Goal: Information Seeking & Learning: Compare options

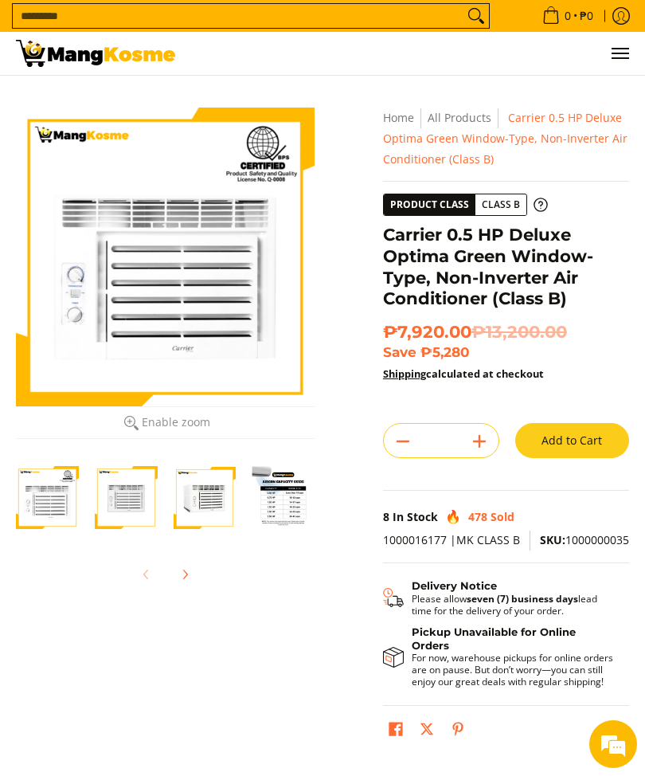
click at [52, 12] on input "Search..." at bounding box center [238, 16] width 451 height 24
click at [56, 15] on input "Search..." at bounding box center [238, 16] width 451 height 24
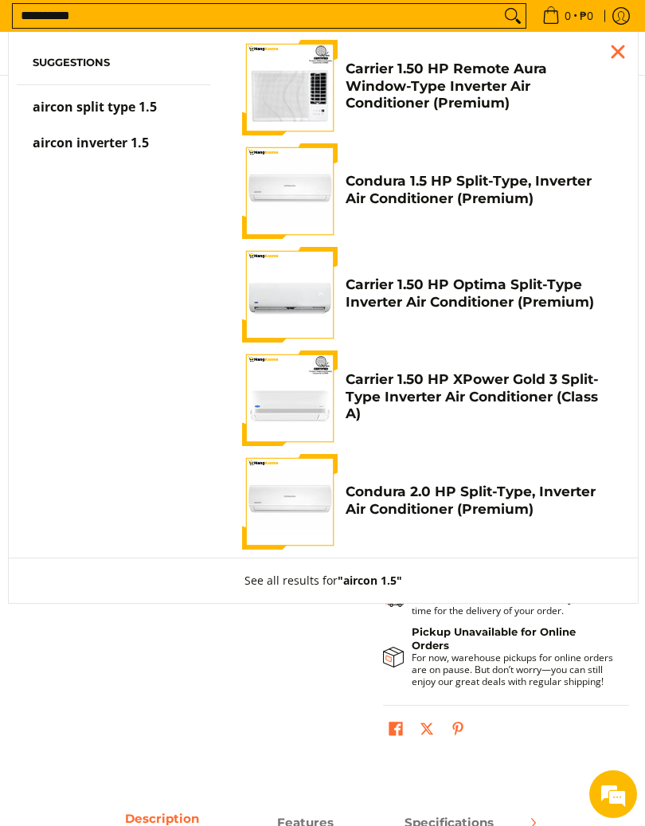
type input "**********"
click at [538, 104] on h4 "Carrier 1.50 HP Remote Aura Window-Type Inverter Air Conditioner (Premium)" at bounding box center [480, 85] width 268 height 51
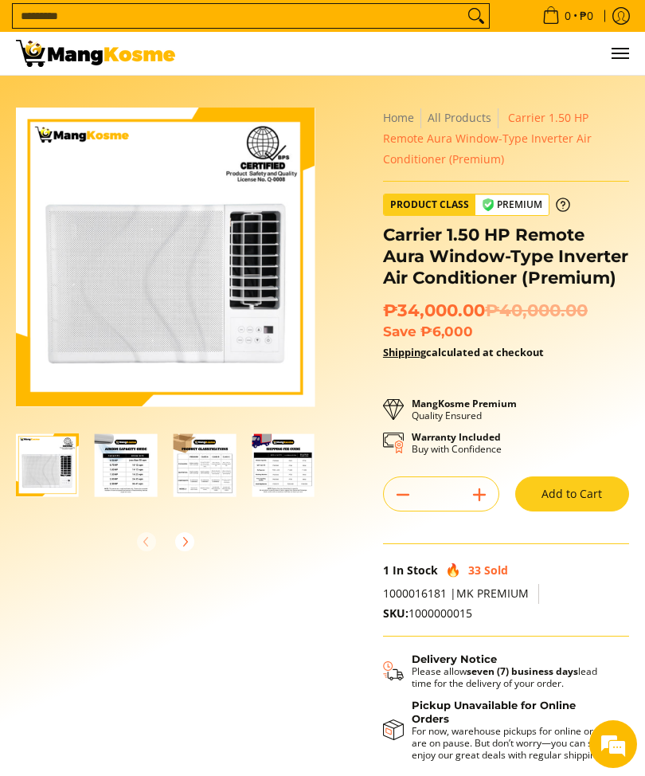
click at [53, 472] on img "Carrier 1.50 HP Remote Aura Window-Type Inverter Air Conditioner (Premium)-1" at bounding box center [47, 464] width 63 height 63
click at [124, 491] on img "Carrier 1.50 HP Remote Aura Window-Type Inverter Air Conditioner (Premium)-2" at bounding box center [126, 464] width 63 height 63
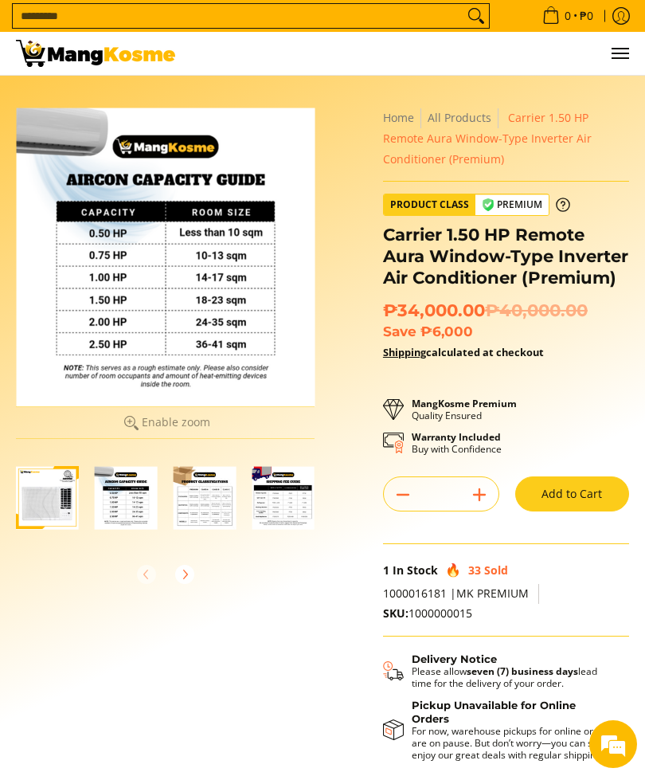
click at [52, 487] on img "Carrier 1.50 HP Remote Aura Window-Type Inverter Air Conditioner (Premium)-1" at bounding box center [47, 497] width 63 height 63
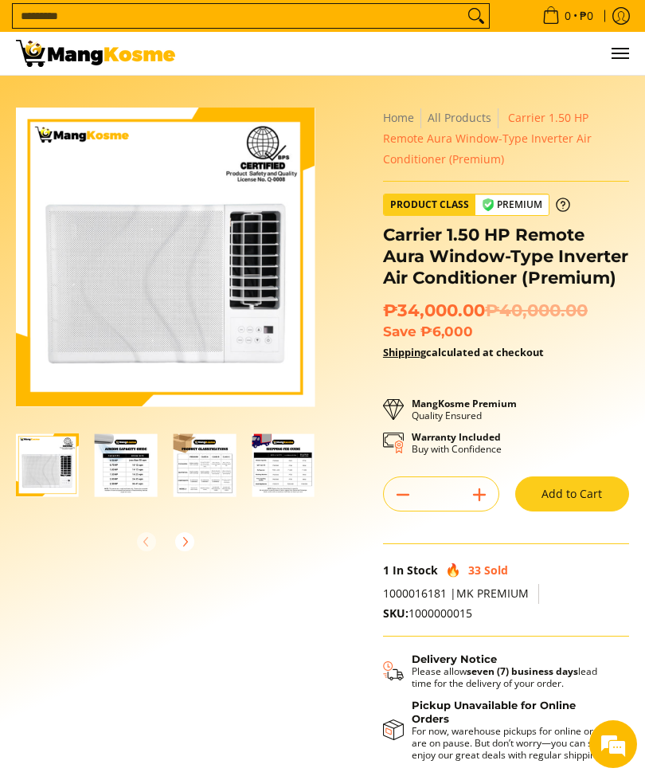
click at [126, 460] on img "Carrier 1.50 HP Remote Aura Window-Type Inverter Air Conditioner (Premium)-2" at bounding box center [126, 464] width 63 height 63
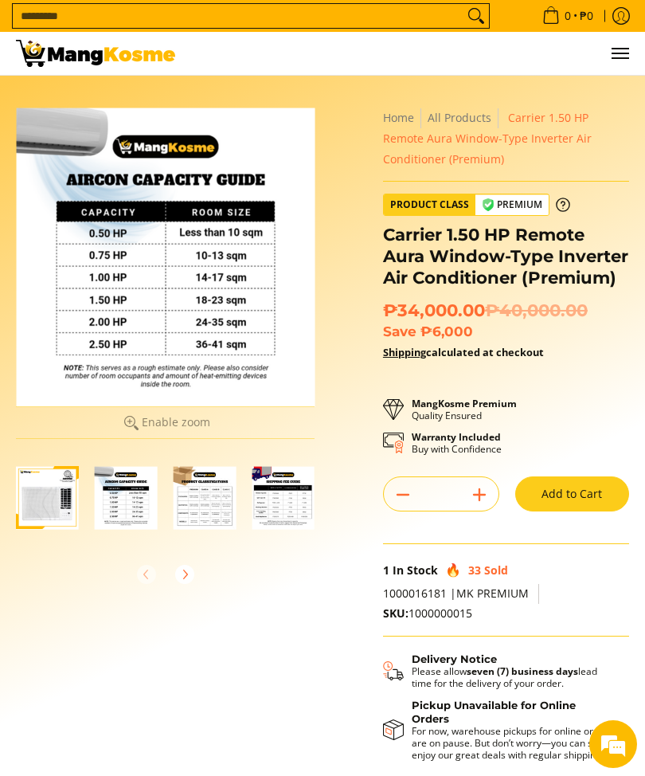
click at [211, 485] on img "Carrier 1.50 HP Remote Aura Window-Type Inverter Air Conditioner (Premium)-3" at bounding box center [205, 497] width 63 height 63
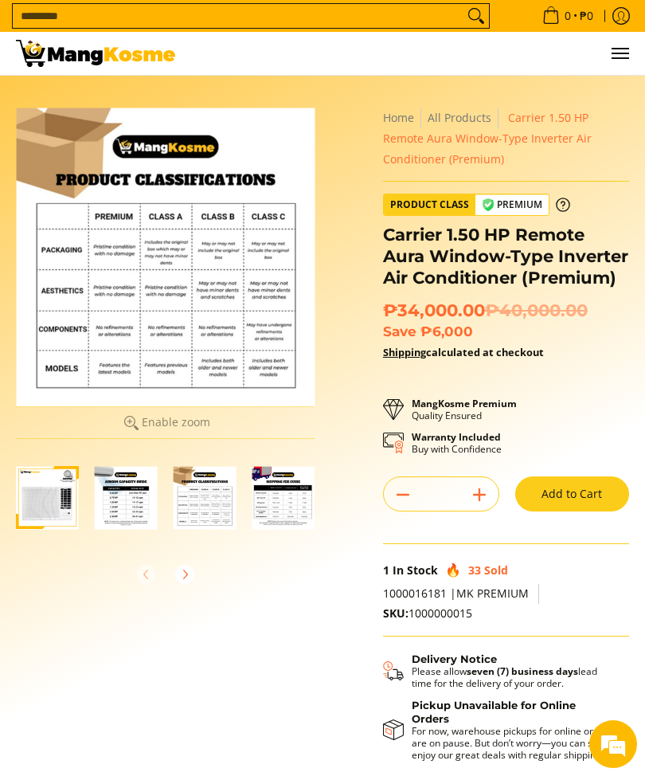
click at [314, 504] on img "mang-kosme-shipping-fee-guide-infographic" at bounding box center [283, 497] width 63 height 63
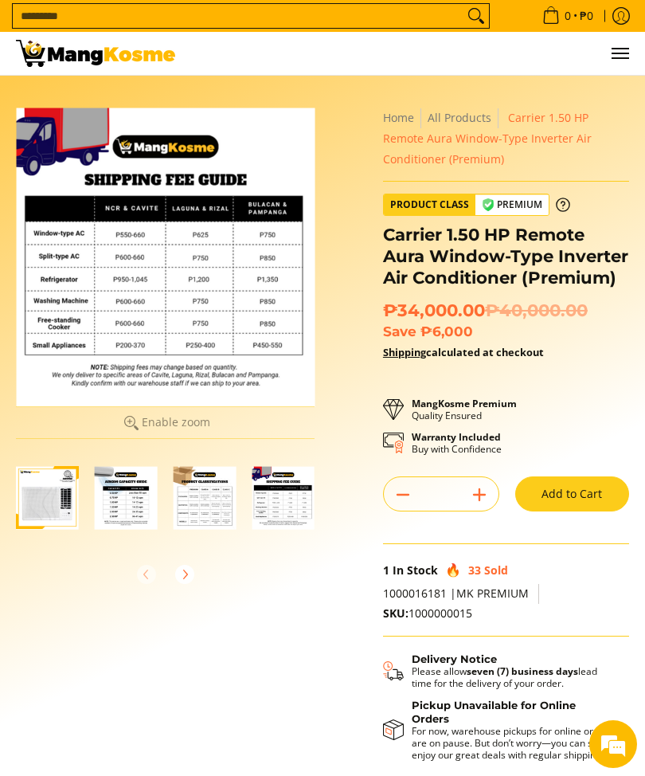
click at [135, 488] on img "Carrier 1.50 HP Remote Aura Window-Type Inverter Air Conditioner (Premium)-2" at bounding box center [126, 497] width 63 height 63
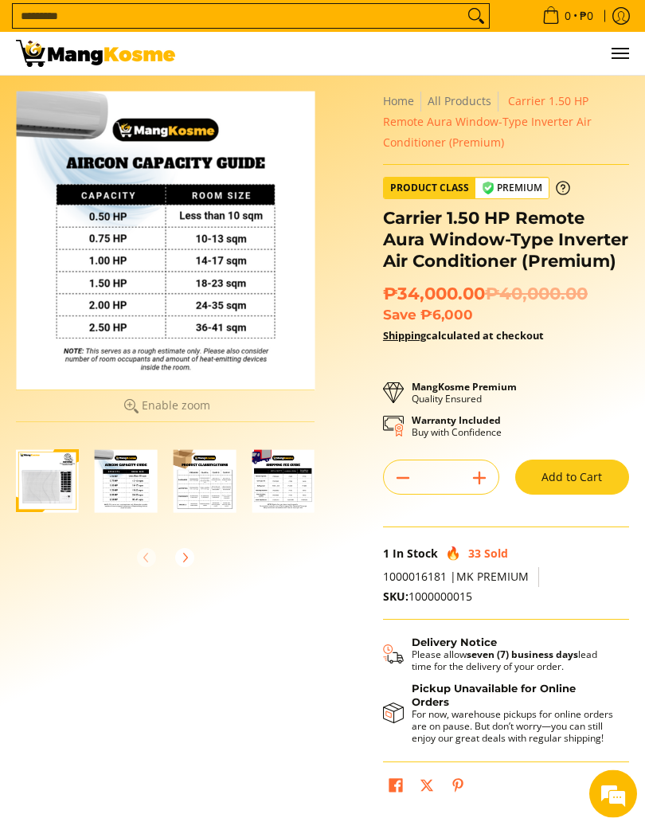
scroll to position [18, 0]
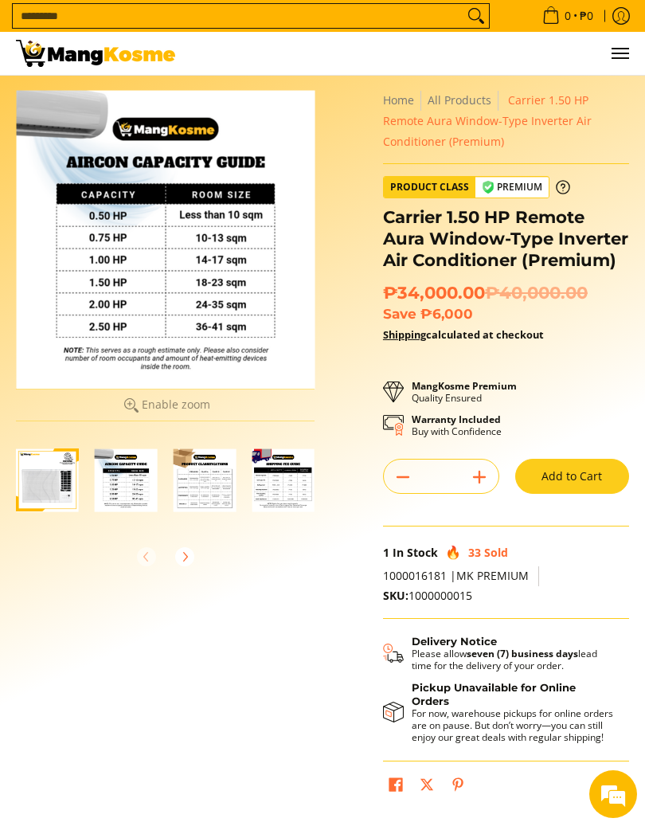
click at [41, 471] on img "Carrier 1.50 HP Remote Aura Window-Type Inverter Air Conditioner (Premium)-1" at bounding box center [47, 479] width 63 height 63
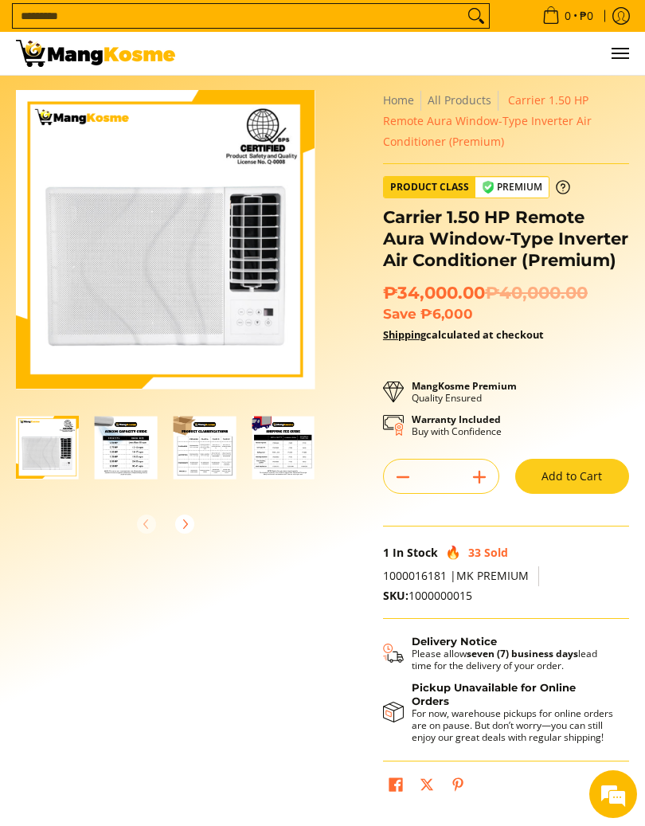
click at [140, 489] on div at bounding box center [126, 447] width 63 height 83
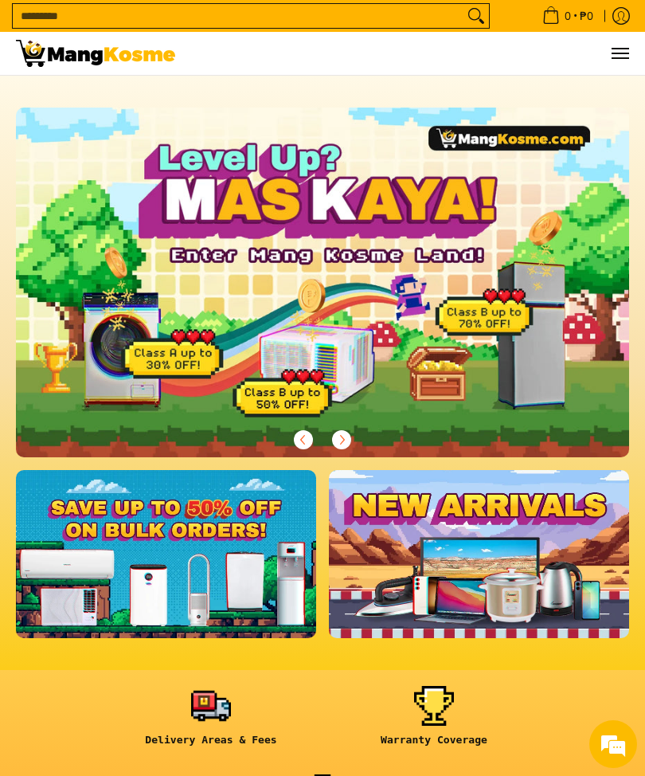
click at [131, 566] on link at bounding box center [166, 554] width 300 height 168
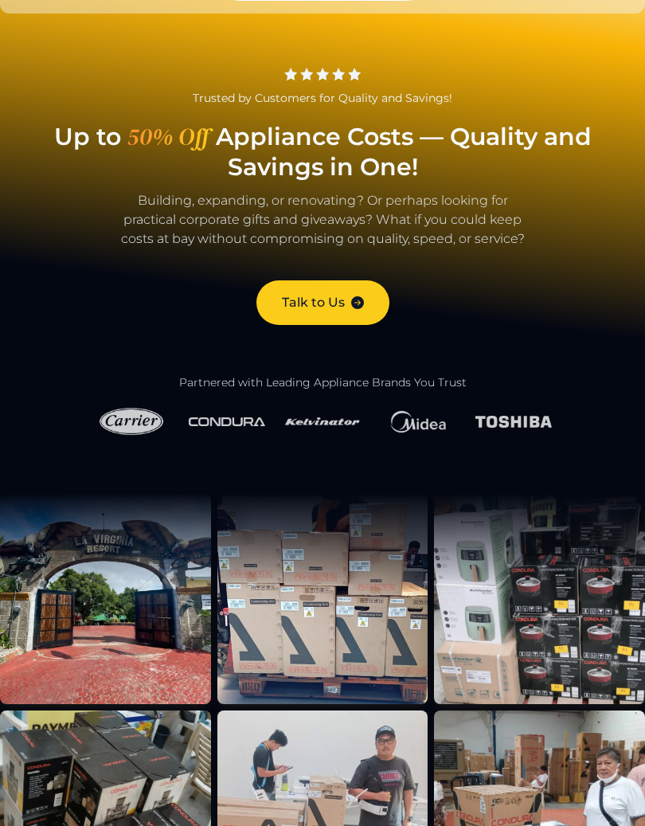
scroll to position [50, 0]
click at [127, 413] on img at bounding box center [131, 421] width 76 height 37
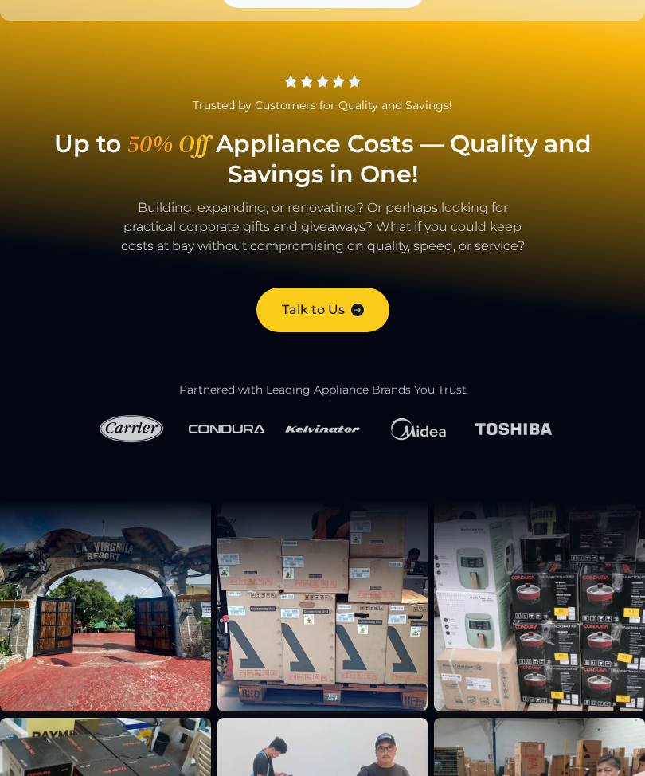
scroll to position [0, 0]
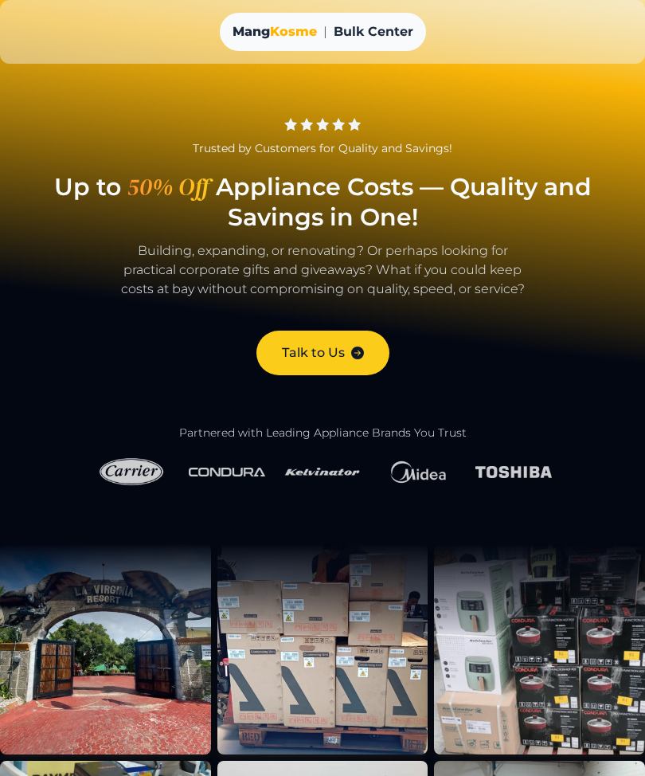
click at [136, 469] on img at bounding box center [131, 471] width 76 height 37
click at [147, 477] on img at bounding box center [131, 471] width 76 height 37
click at [142, 473] on img at bounding box center [131, 471] width 76 height 37
click at [163, 461] on img at bounding box center [131, 471] width 76 height 37
click at [150, 477] on img at bounding box center [131, 471] width 76 height 37
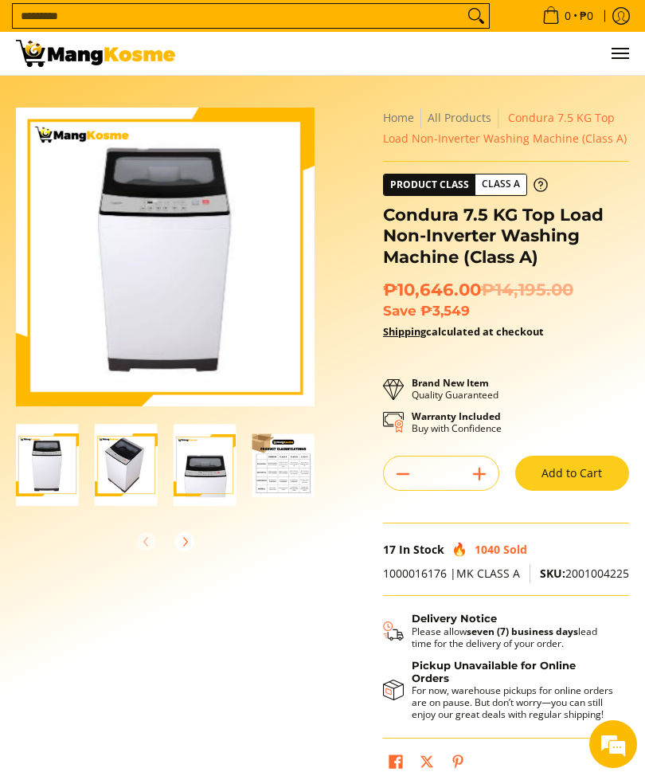
click at [58, 18] on input "Search..." at bounding box center [238, 16] width 451 height 24
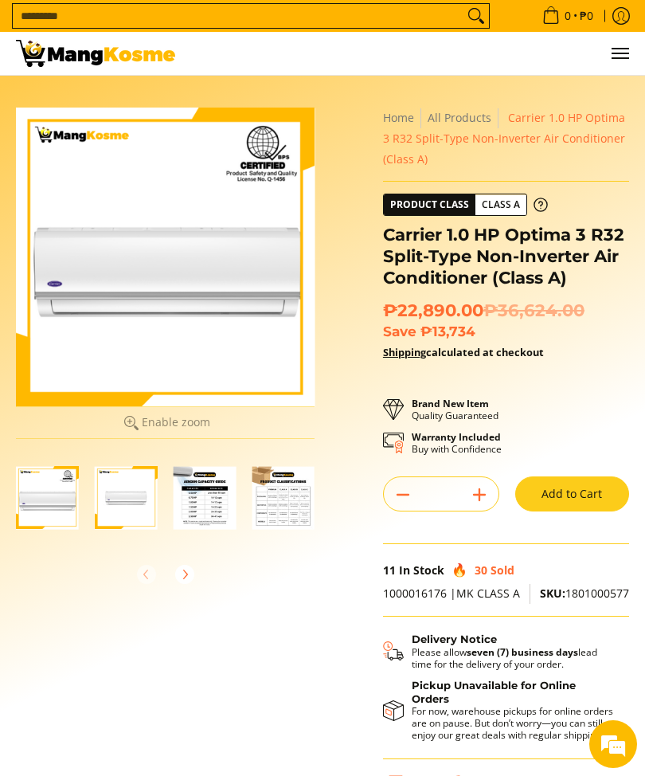
click at [621, 45] on button "Menu" at bounding box center [619, 53] width 19 height 43
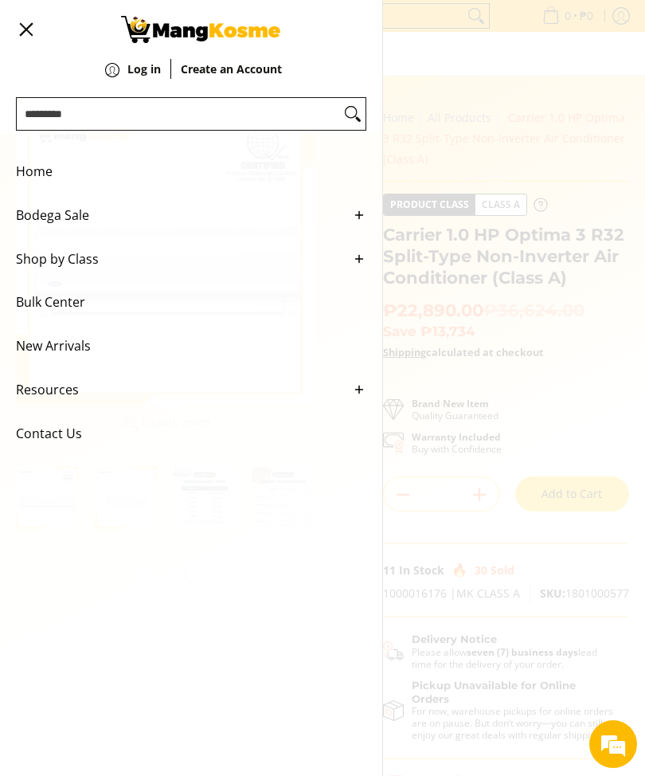
click at [190, 102] on input "Search..." at bounding box center [178, 114] width 323 height 32
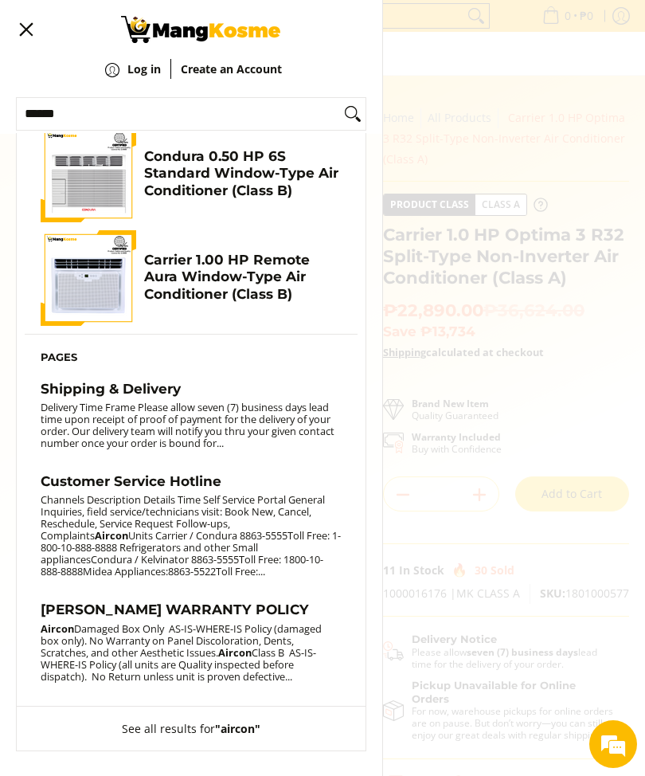
scroll to position [322, 0]
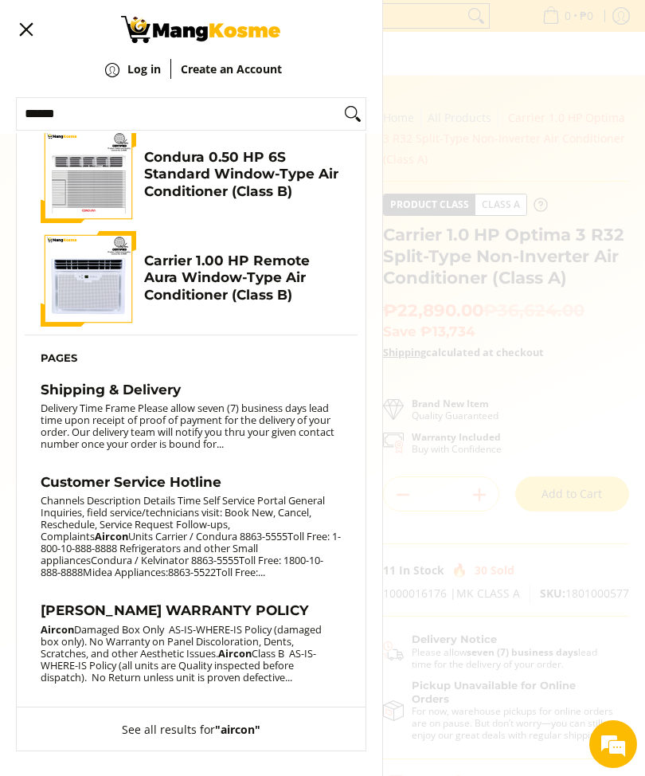
type input "******"
click at [272, 279] on h4 "Carrier 1.00 HP Remote Aura Window-Type Air Conditioner (Class B)" at bounding box center [243, 277] width 198 height 51
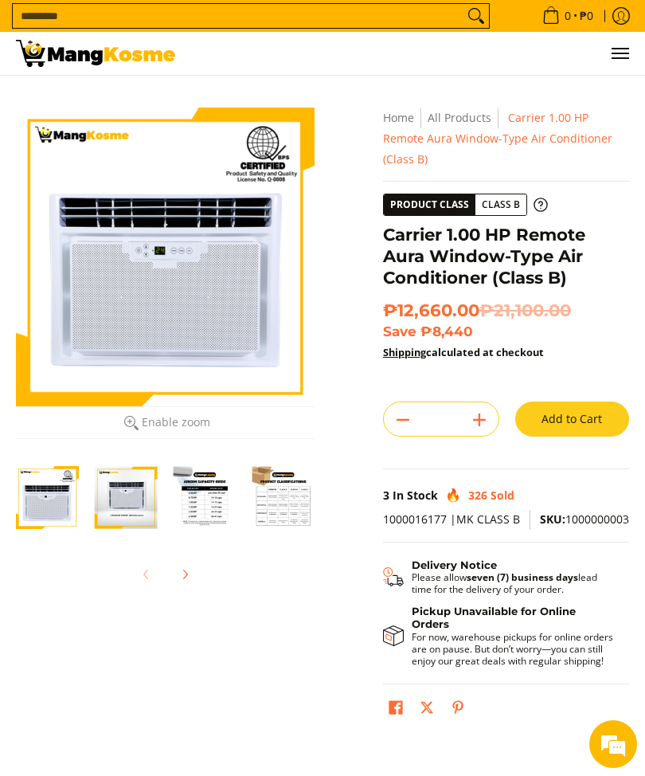
click at [209, 12] on input "Search..." at bounding box center [238, 16] width 451 height 24
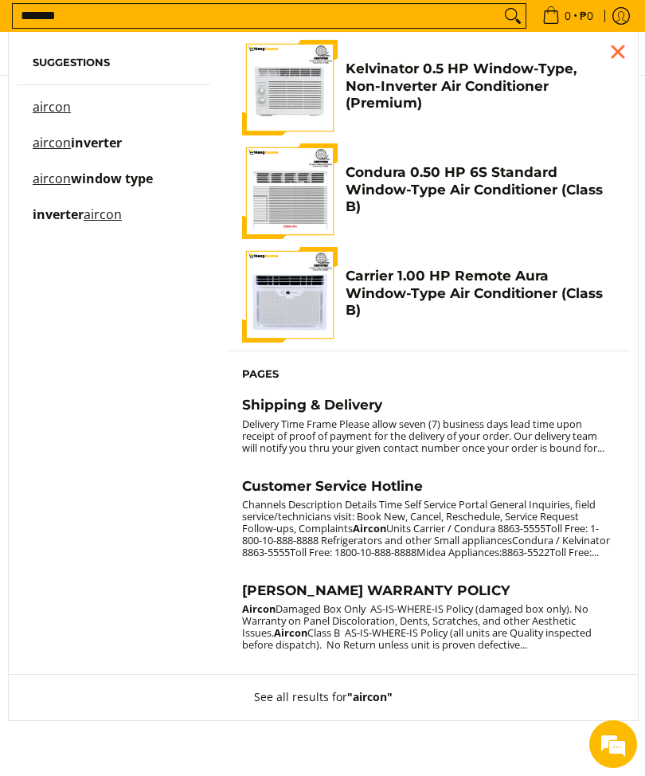
type input "******"
click at [120, 213] on mark "aircon" at bounding box center [103, 214] width 38 height 18
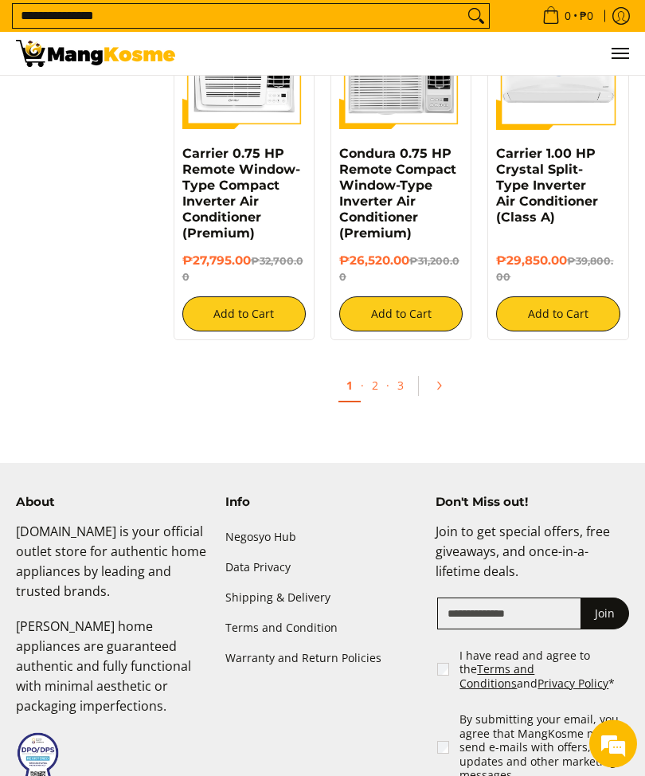
scroll to position [3002, 0]
click at [448, 372] on link "Pagination" at bounding box center [444, 385] width 38 height 27
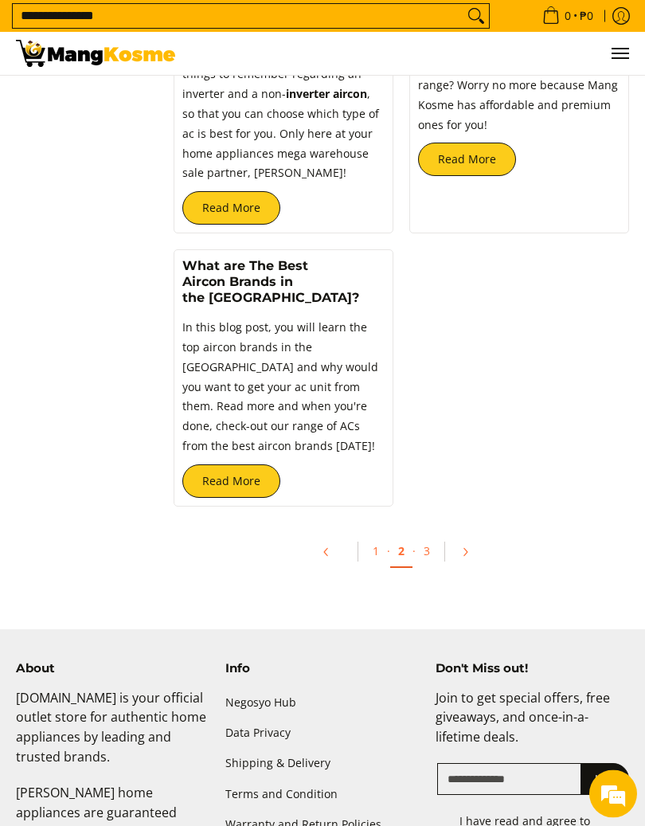
scroll to position [3341, 0]
click at [472, 538] on link "Pagination" at bounding box center [471, 551] width 38 height 27
